Goal: Task Accomplishment & Management: Complete application form

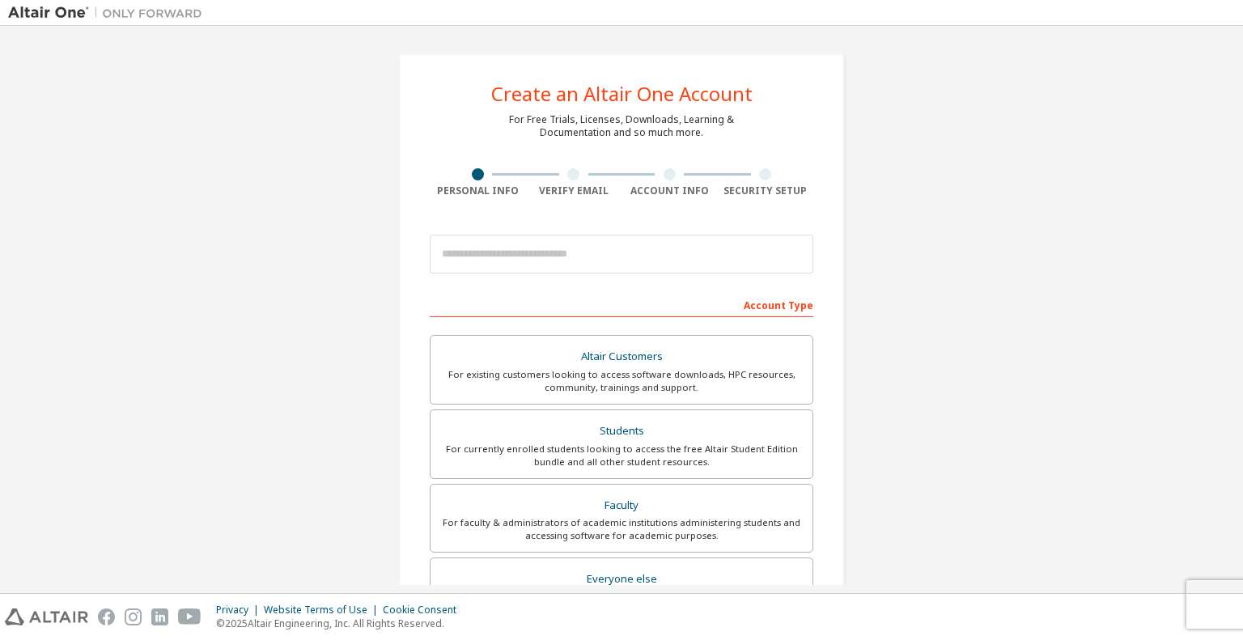
scroll to position [81, 0]
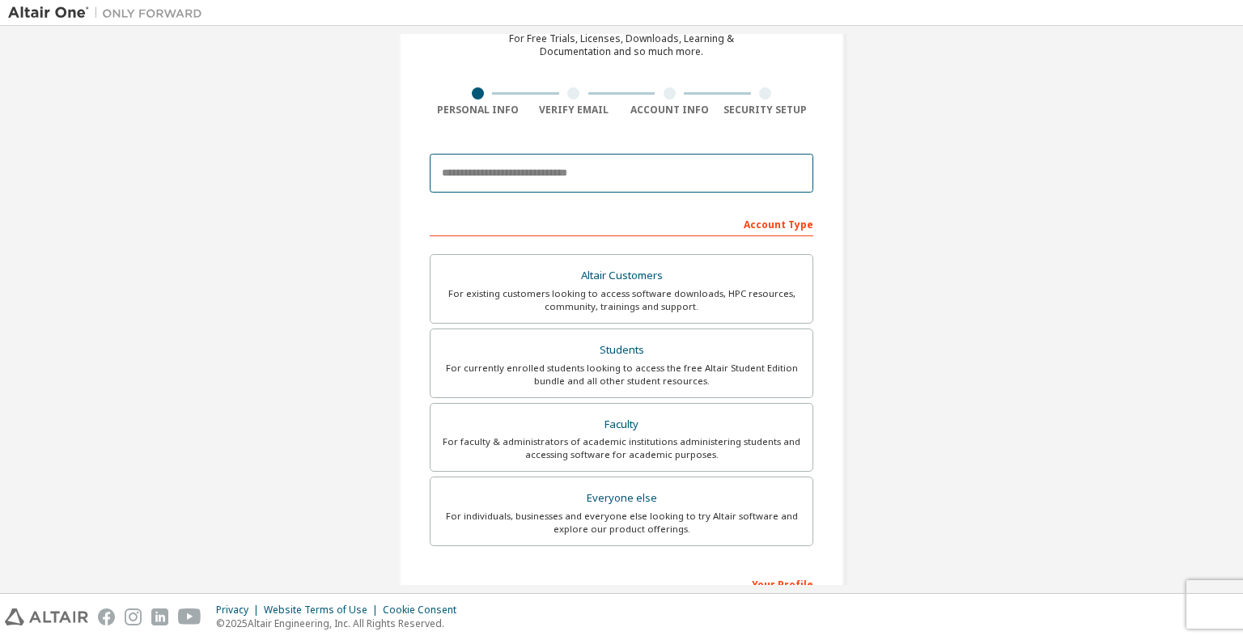
click at [604, 164] on input "email" at bounding box center [622, 173] width 384 height 39
type input "**********"
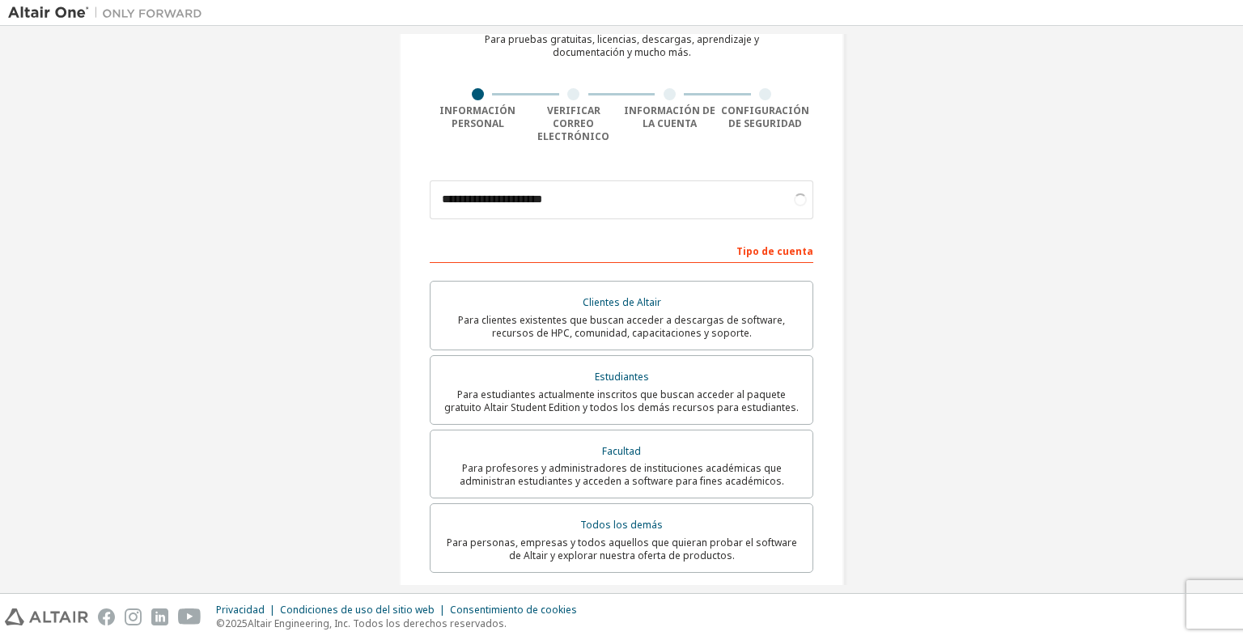
click at [828, 266] on div "**********" at bounding box center [621, 393] width 445 height 848
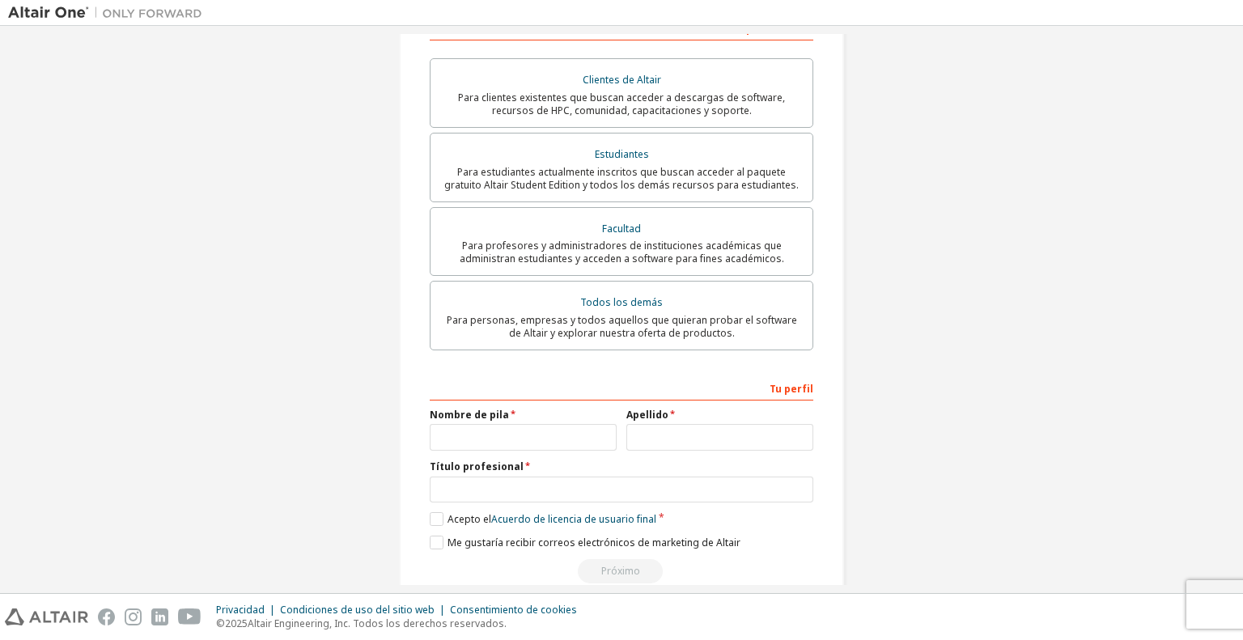
scroll to position [324, 0]
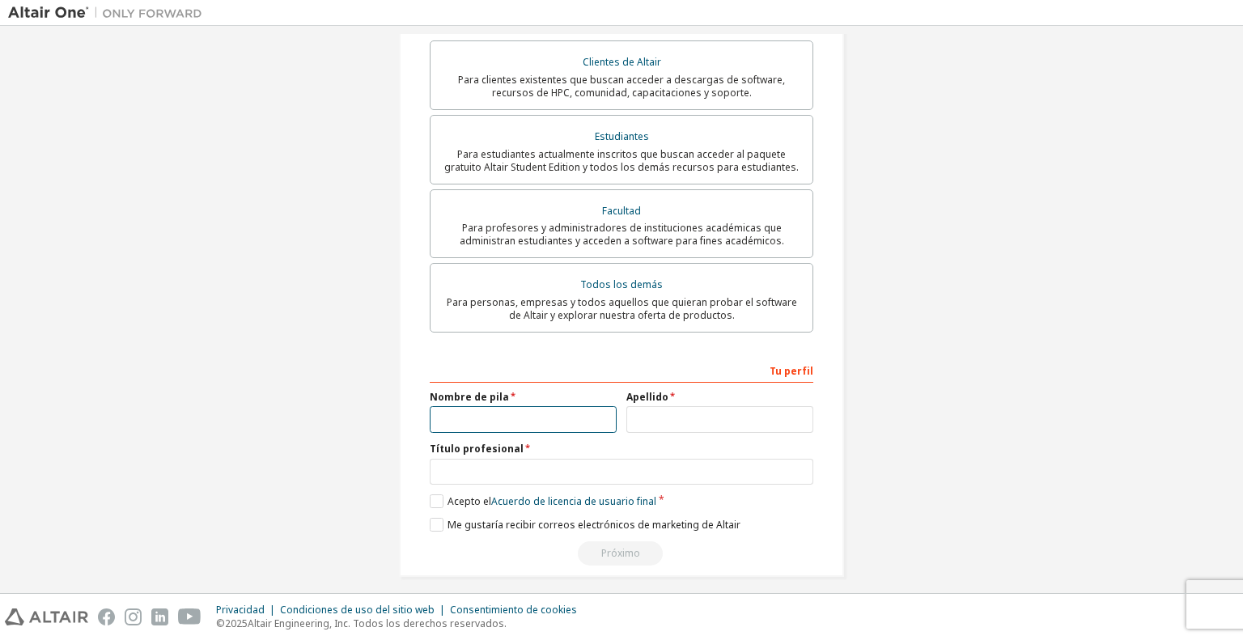
click at [586, 406] on input "text" at bounding box center [523, 419] width 187 height 27
type input "****"
click at [677, 406] on input "text" at bounding box center [719, 419] width 187 height 27
type input "*****"
click at [630, 465] on input "text" at bounding box center [622, 472] width 384 height 27
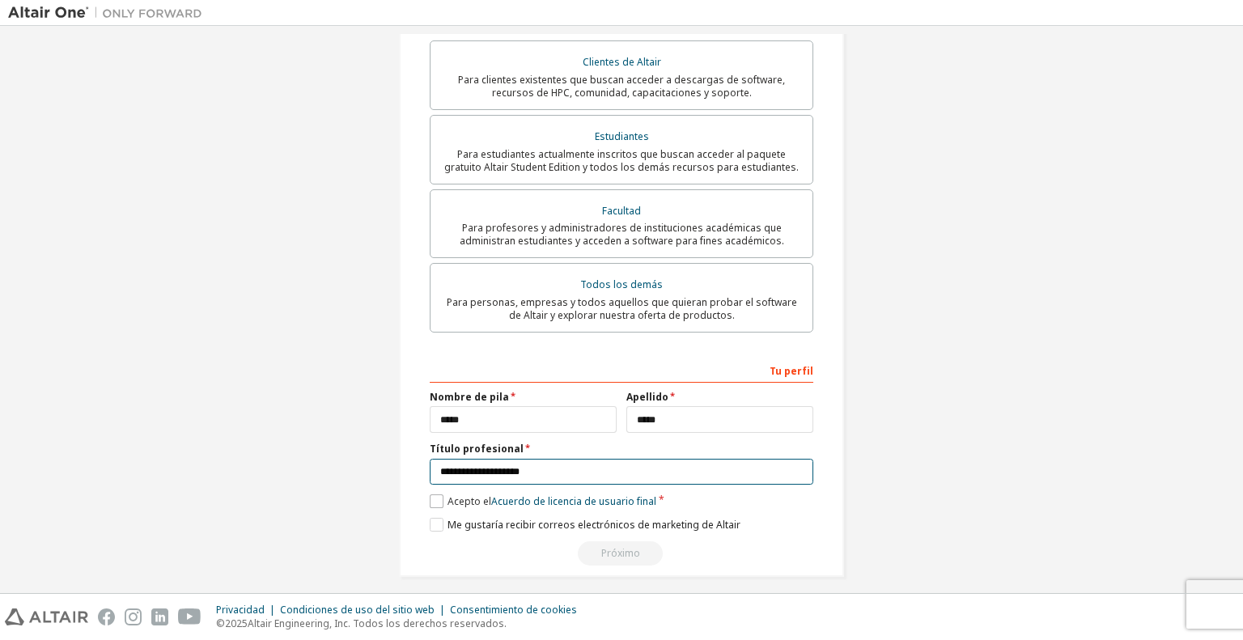
type input "**********"
click at [447, 494] on font "Acepto el" at bounding box center [469, 501] width 44 height 14
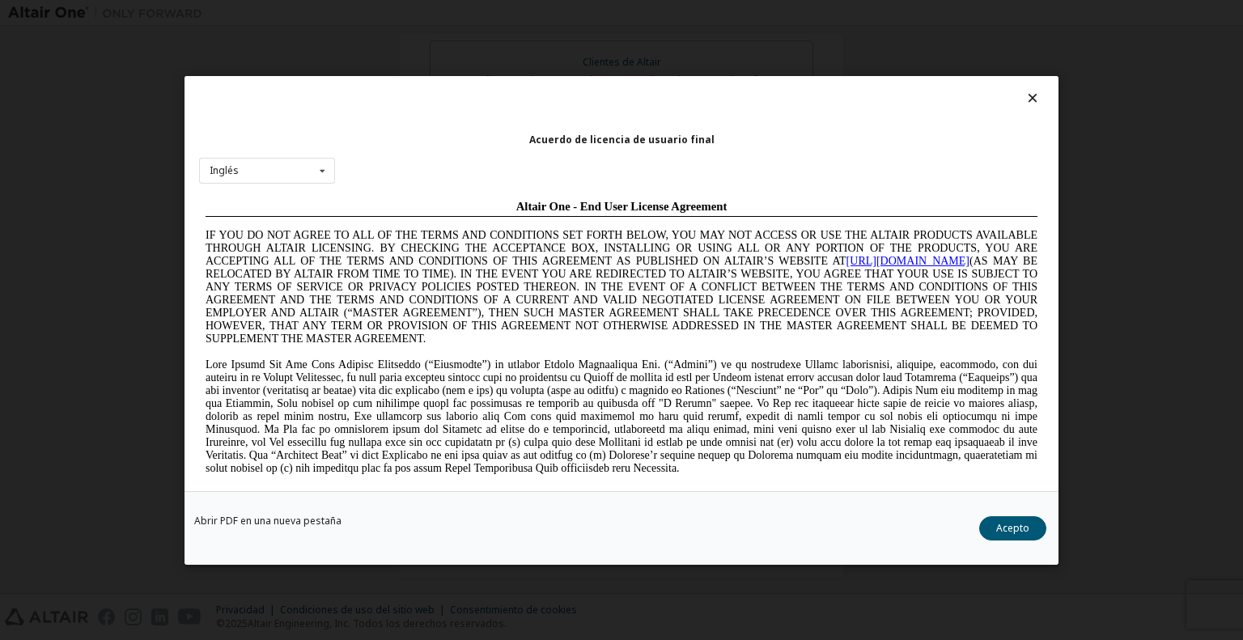
scroll to position [4521, 0]
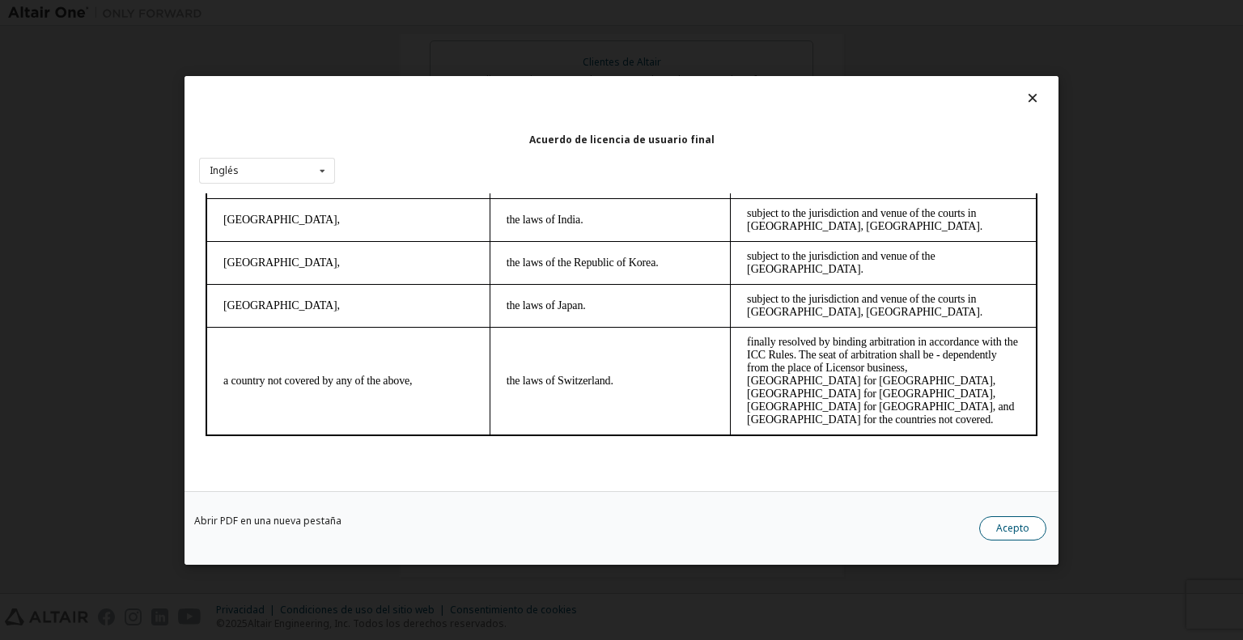
click at [1006, 528] on font "Acepto" at bounding box center [1012, 527] width 33 height 14
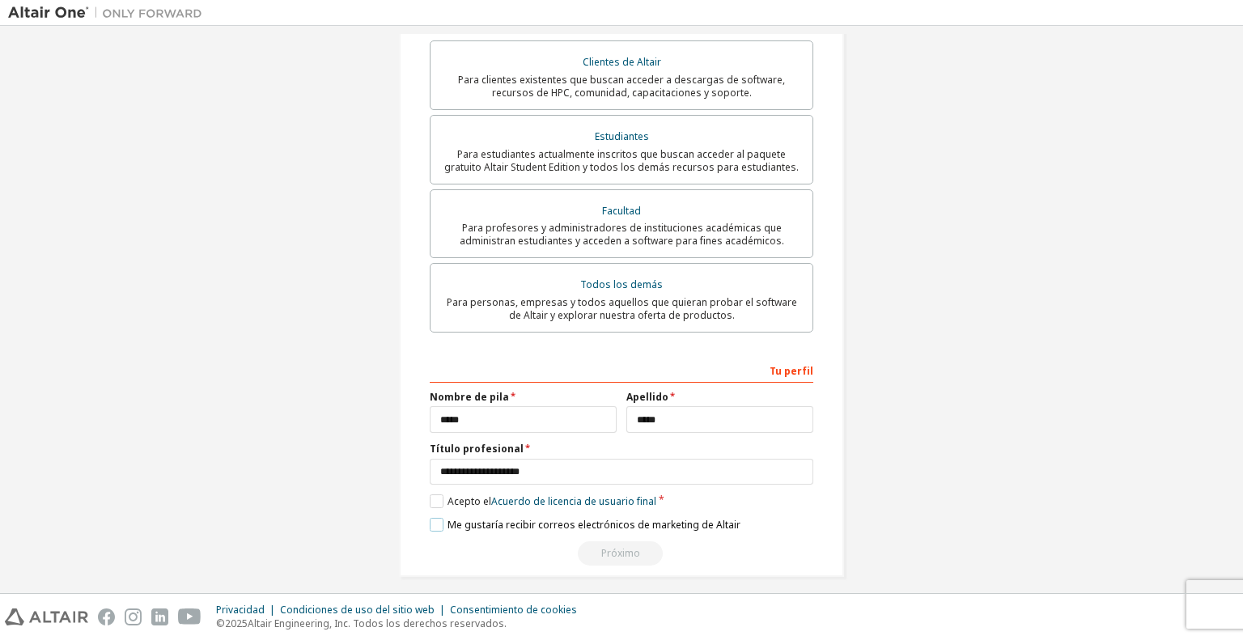
click at [430, 518] on label "Me gustaría recibir correos electrónicos de marketing de Altair" at bounding box center [585, 525] width 311 height 14
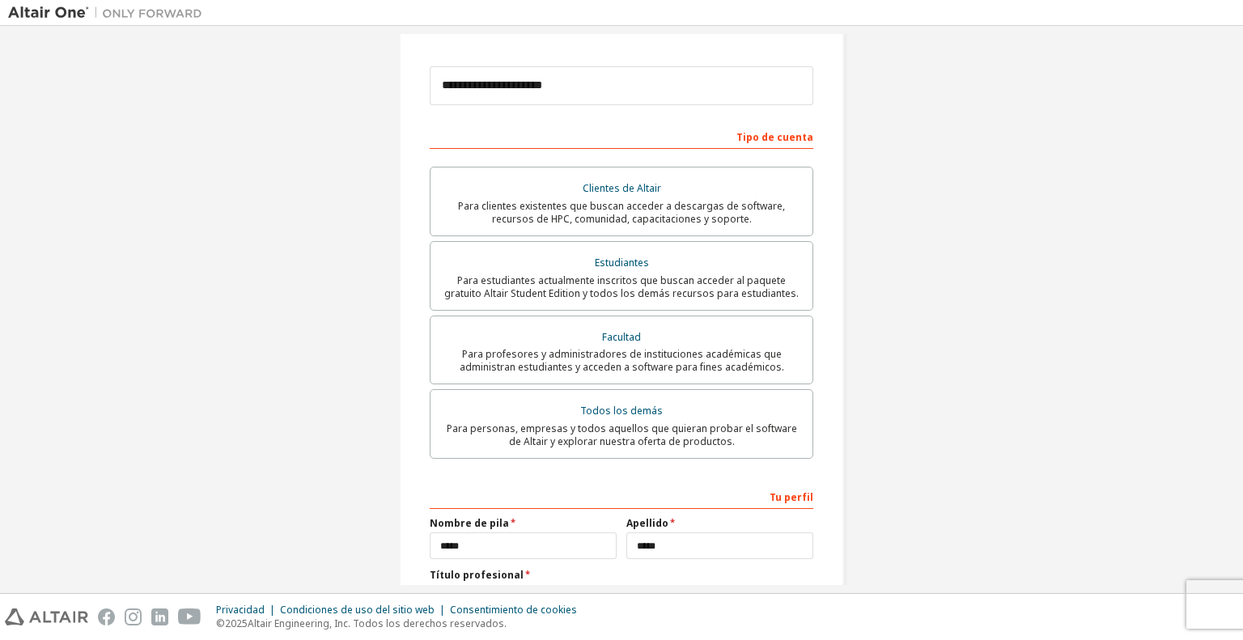
scroll to position [163, 0]
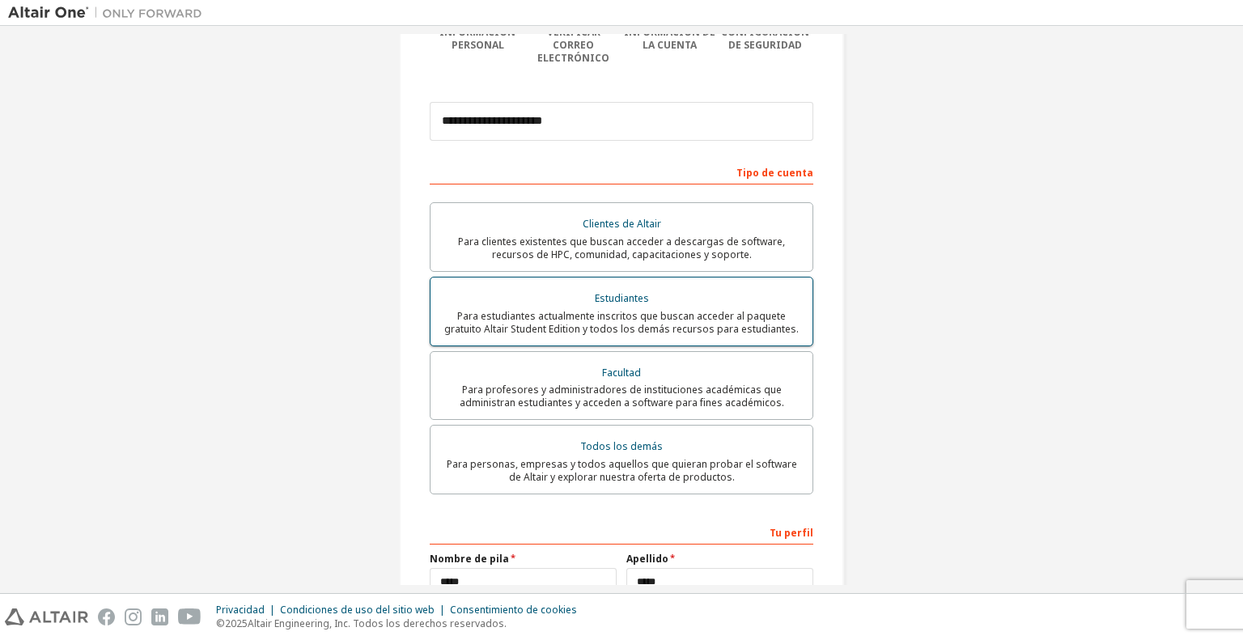
click at [761, 314] on font "Para estudiantes actualmente inscritos que buscan acceder al paquete gratuito A…" at bounding box center [621, 322] width 354 height 27
click at [708, 309] on font "Para estudiantes actualmente inscritos que buscan acceder al paquete gratuito A…" at bounding box center [621, 322] width 354 height 27
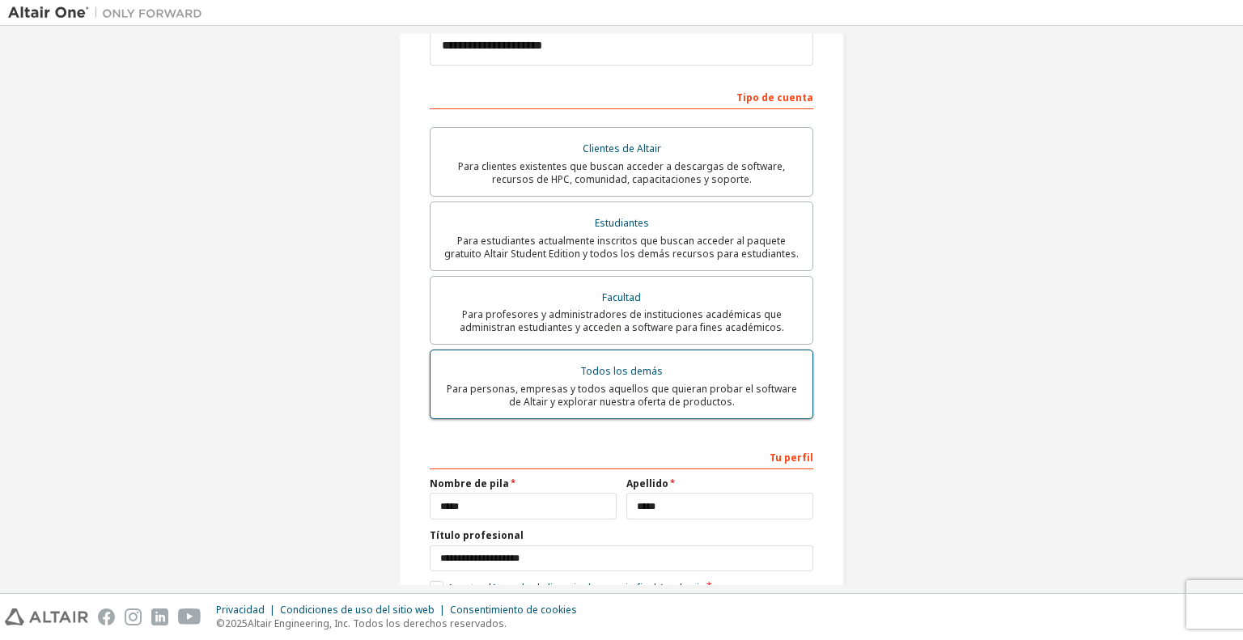
scroll to position [324, 0]
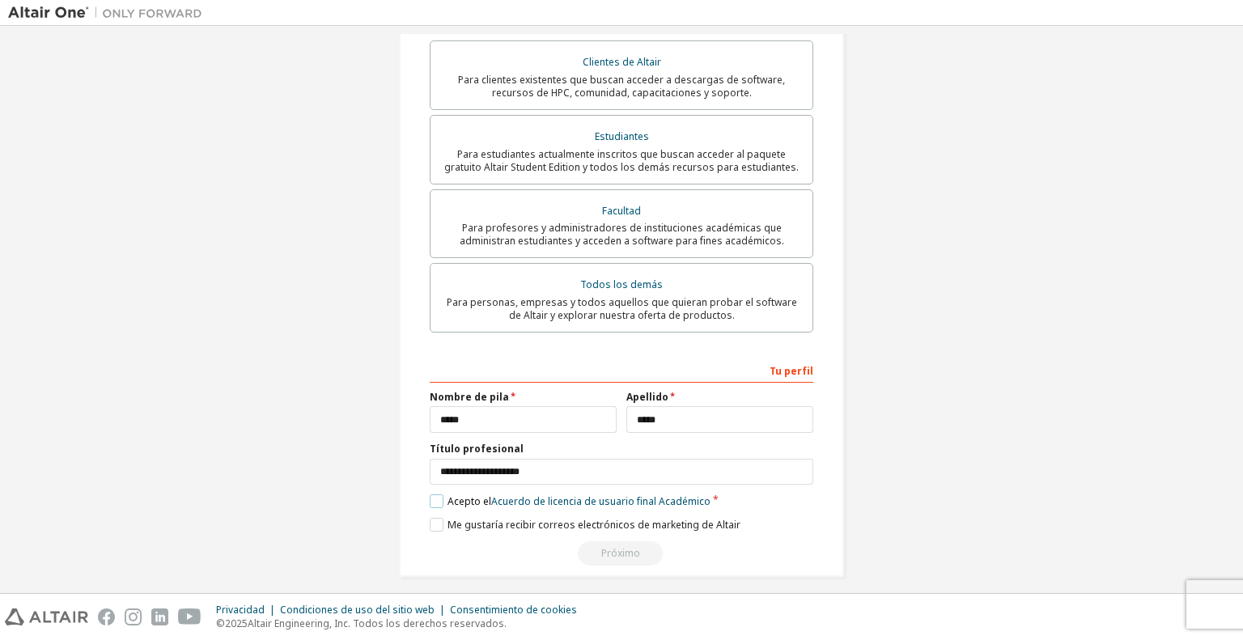
click at [431, 496] on label "Acepto el Acuerdo de licencia de usuario final Académico" at bounding box center [570, 501] width 281 height 14
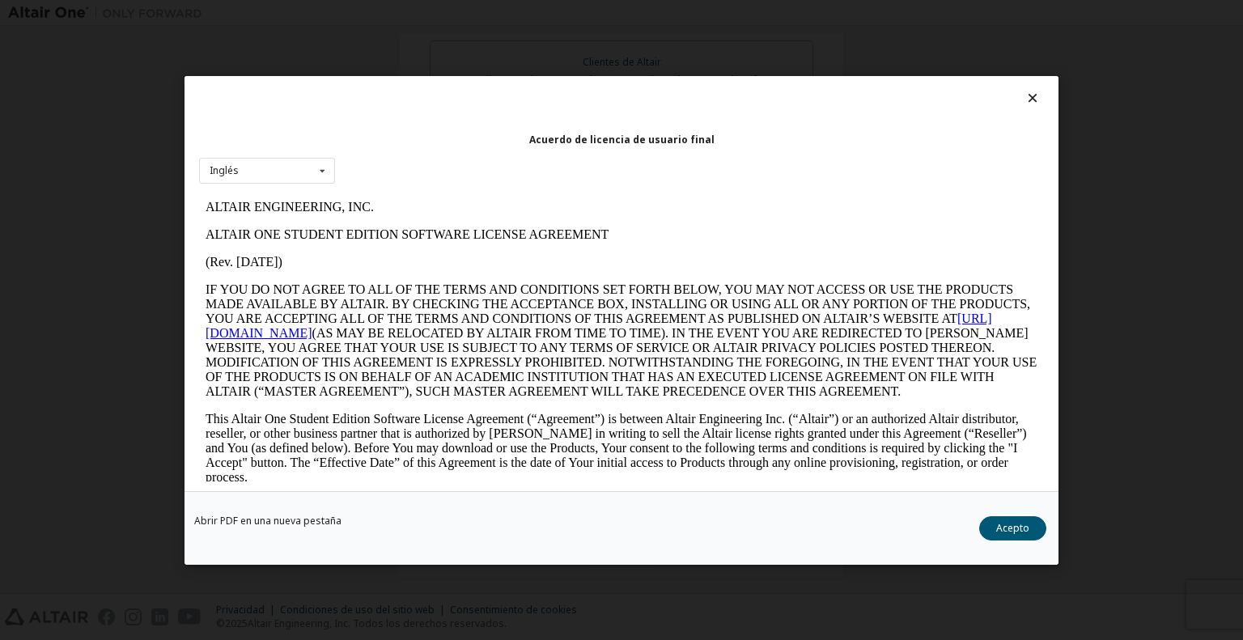
scroll to position [2681, 0]
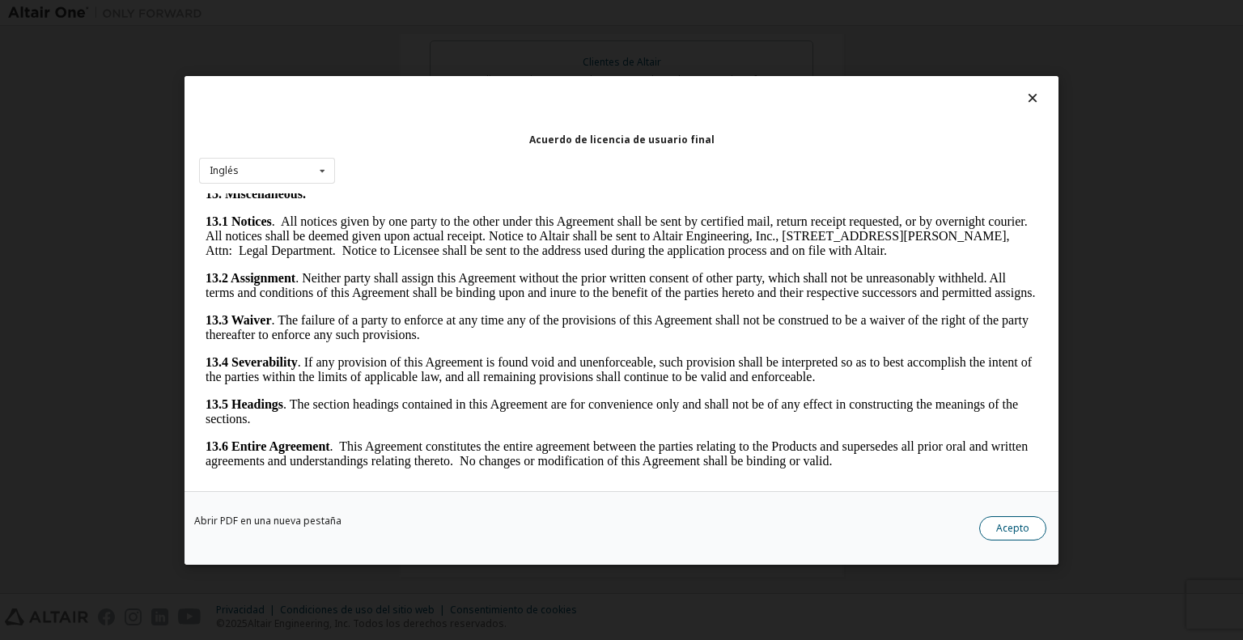
click at [1023, 533] on font "Acepto" at bounding box center [1012, 527] width 33 height 14
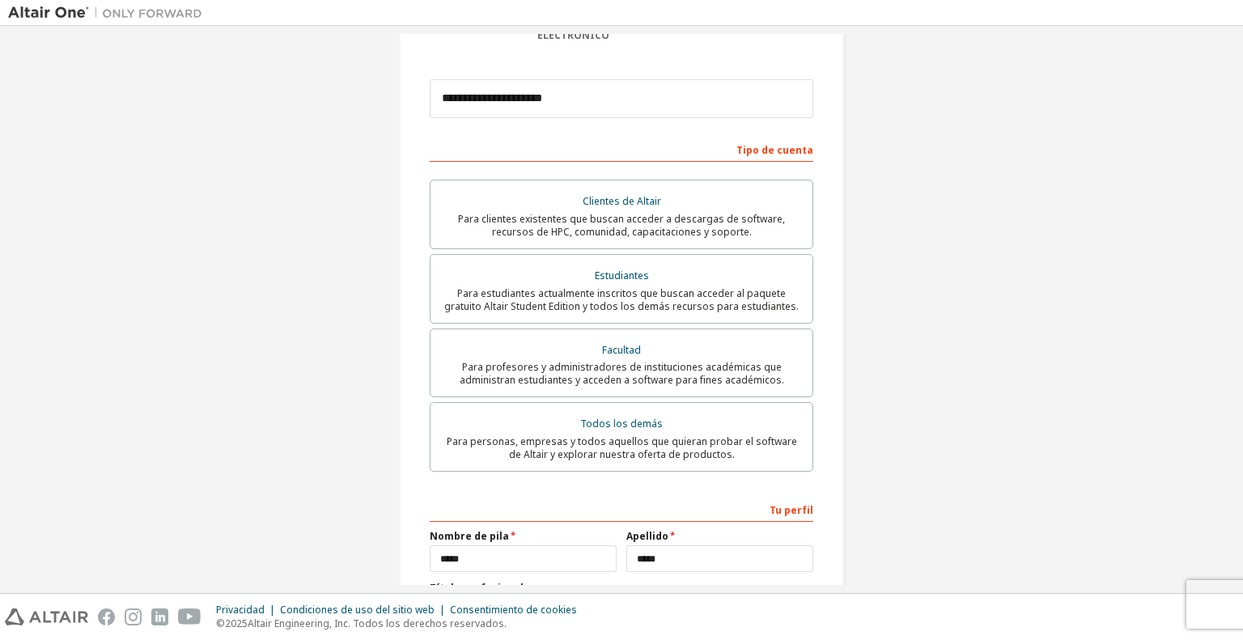
scroll to position [324, 0]
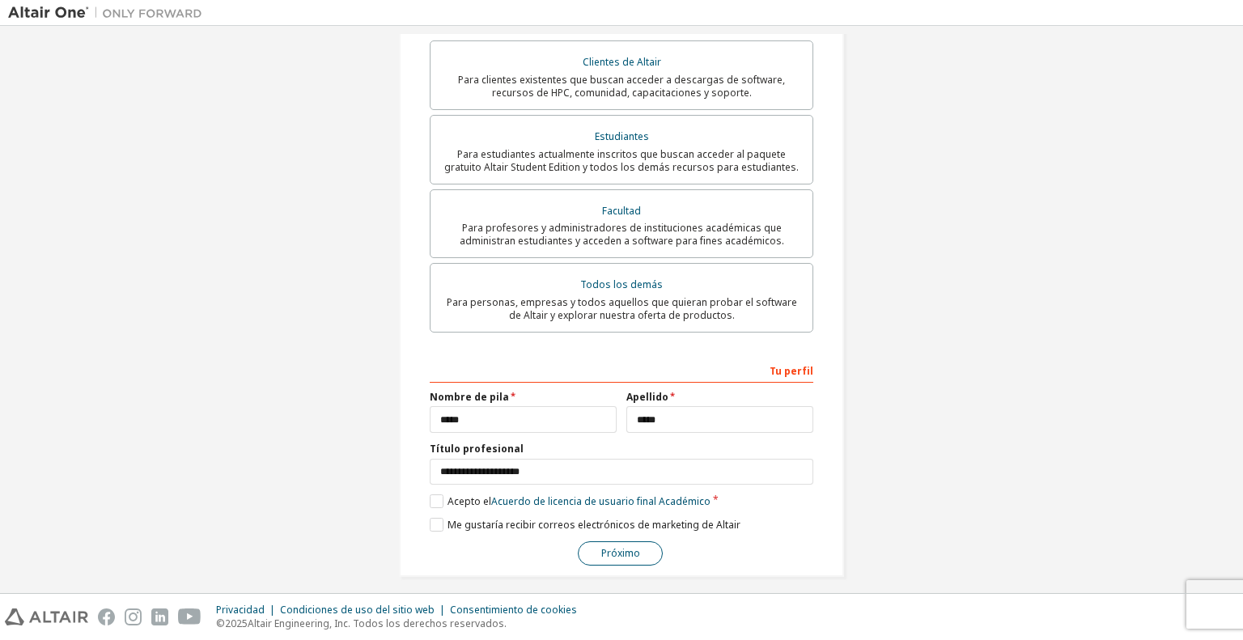
click at [608, 546] on font "Próximo" at bounding box center [620, 553] width 39 height 14
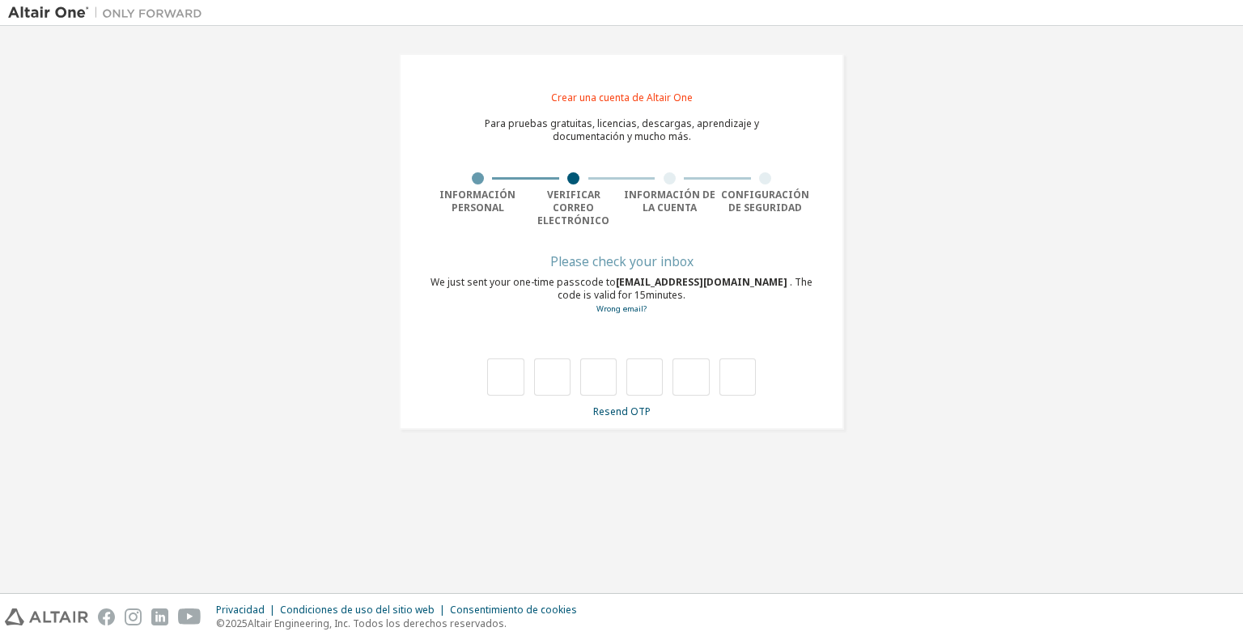
scroll to position [0, 0]
type input "*"
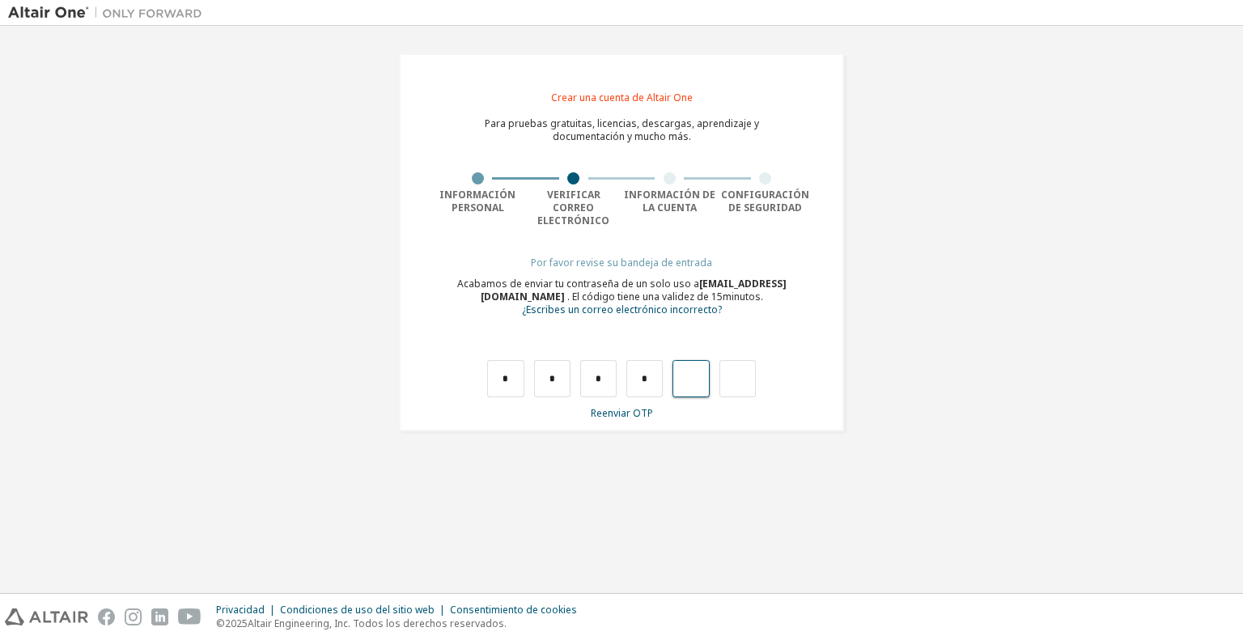
type input "*"
